Goal: Check status: Check status

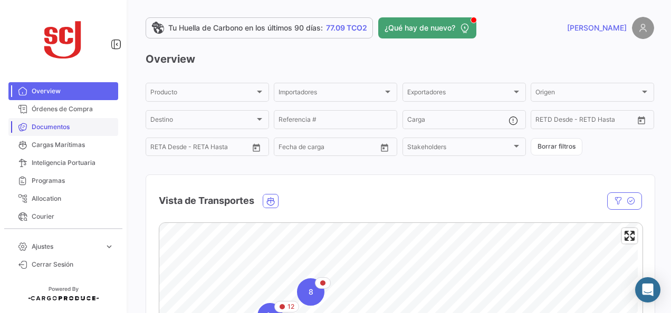
click at [52, 130] on span "Documentos" at bounding box center [73, 126] width 82 height 9
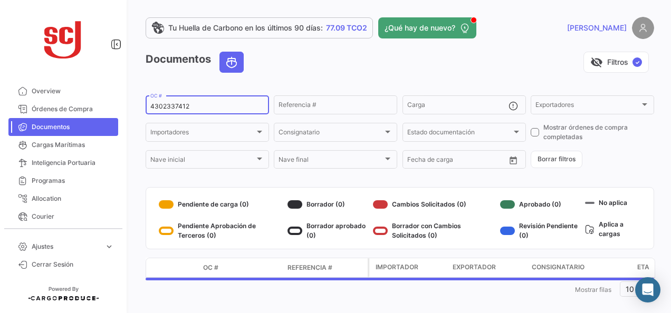
click at [214, 95] on div "4302337412 OC #" at bounding box center [207, 104] width 114 height 21
click at [205, 105] on input "4302337412" at bounding box center [207, 106] width 114 height 7
click at [184, 104] on input "4302337412" at bounding box center [207, 106] width 114 height 7
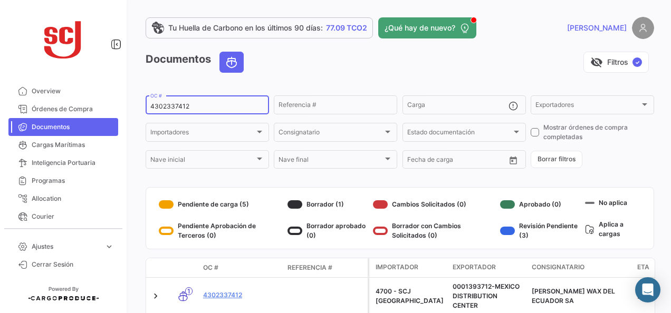
paste input "4689"
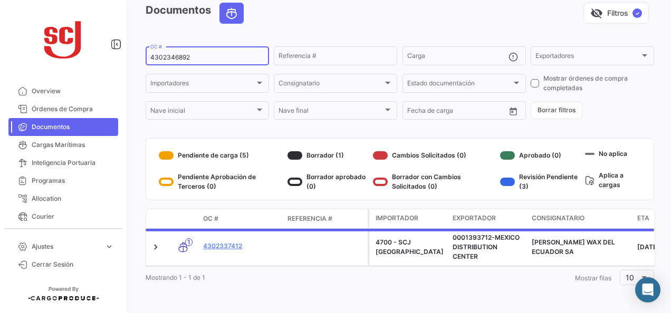
scroll to position [47, 0]
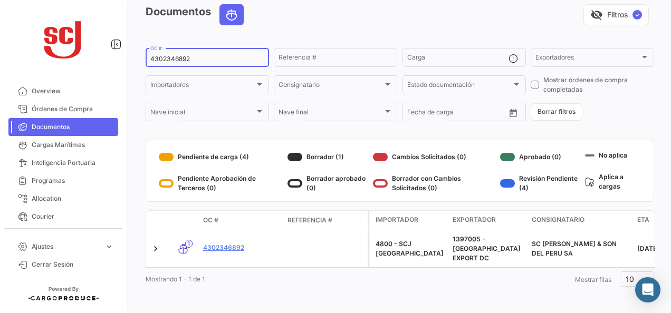
type input "4302346892"
click at [238, 243] on link "4302346892" at bounding box center [241, 247] width 76 height 9
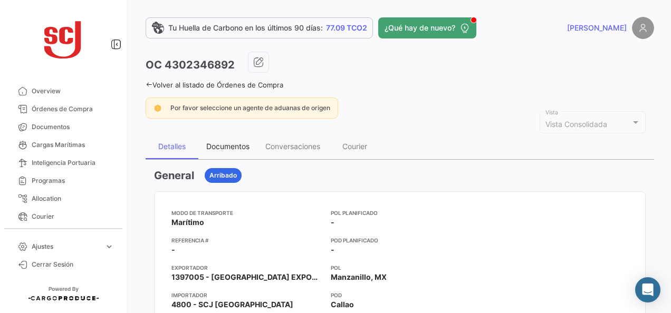
click at [244, 142] on div "Documentos" at bounding box center [227, 146] width 43 height 9
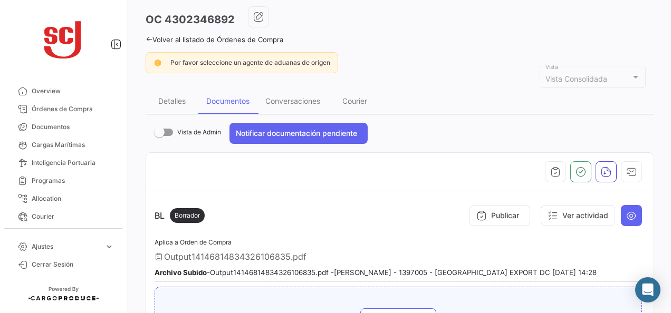
scroll to position [105, 0]
